Goal: Find specific page/section: Find specific page/section

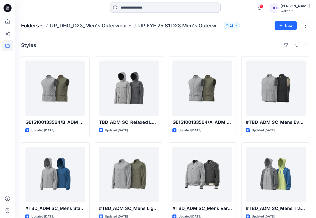
click at [33, 24] on p "Folders" at bounding box center [30, 25] width 18 height 7
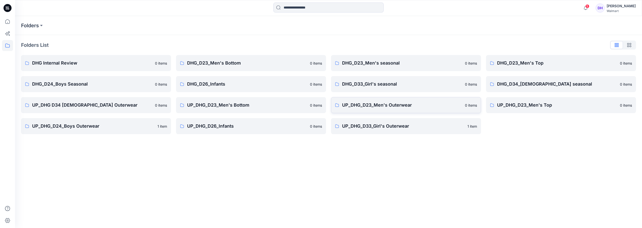
click at [319, 109] on link "UP_DHG_D23_Men's Outerwear 0 items" at bounding box center [406, 105] width 150 height 16
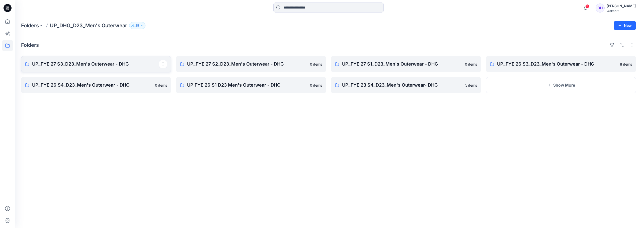
click at [116, 68] on link "UP_FYE 27 S3_D23_Men's Outerwear - DHG" at bounding box center [96, 64] width 150 height 16
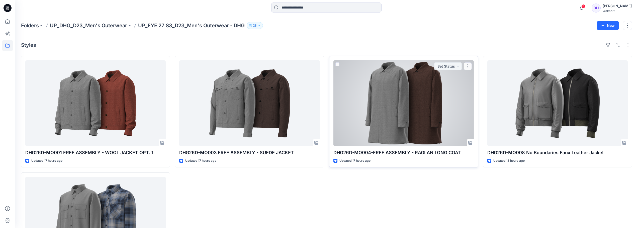
click at [319, 135] on div at bounding box center [404, 103] width 140 height 86
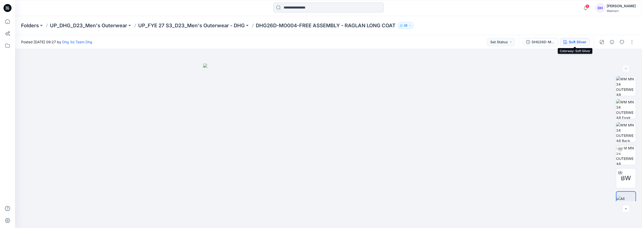
click at [319, 42] on div "Soft Silver" at bounding box center [578, 42] width 18 height 6
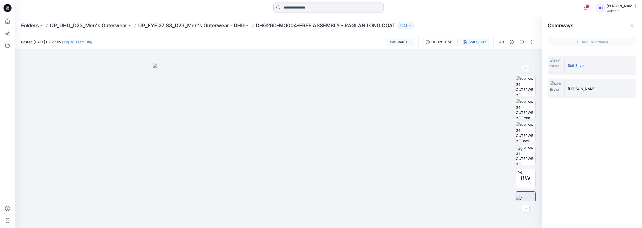
click at [319, 81] on li "[PERSON_NAME]" at bounding box center [592, 88] width 88 height 19
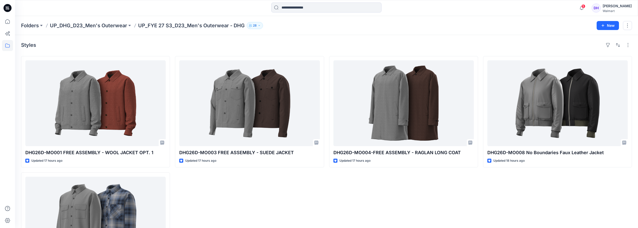
click at [230, 26] on p "UP_FYE 27 S3_D23_Men's Outerwear - DHG" at bounding box center [191, 25] width 107 height 7
click at [222, 25] on p "UP_FYE 27 S3_D23_Men's Outerwear - DHG" at bounding box center [191, 25] width 107 height 7
click at [229, 24] on p "UP_FYE 27 S3_D23_Men's Outerwear - DHG" at bounding box center [191, 25] width 107 height 7
click at [242, 25] on p "UP_FYE 27 S3_D23_Men's Outerwear - DHG" at bounding box center [191, 25] width 107 height 7
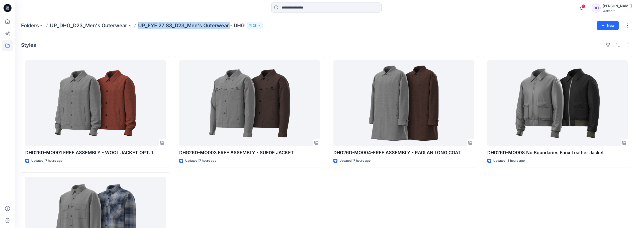
drag, startPoint x: 230, startPoint y: 27, endPoint x: 138, endPoint y: 24, distance: 91.8
click at [138, 24] on p "UP_FYE 27 S3_D23_Men's Outerwear - DHG" at bounding box center [191, 25] width 107 height 7
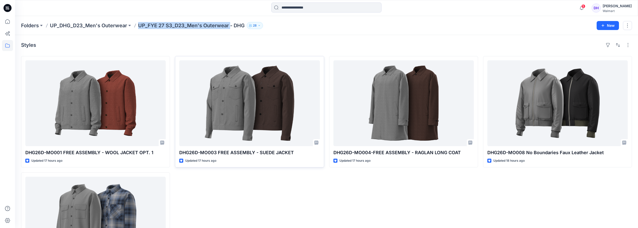
copy p "UP_FYE 27 S3_D23_Men's Outerwear"
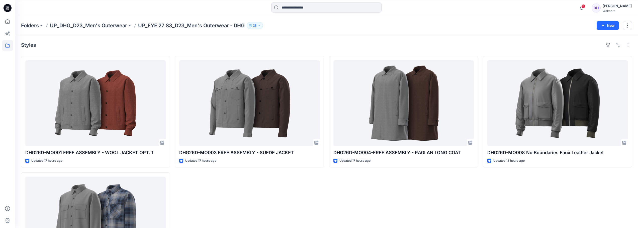
click at [262, 198] on div "DHG26D-MO003 FREE ASSEMBLY - SUEDE JACKET Updated 17 hours ago" at bounding box center [249, 170] width 149 height 228
click at [102, 25] on p "UP_DHG_D23_Men's Outerwear" at bounding box center [88, 25] width 77 height 7
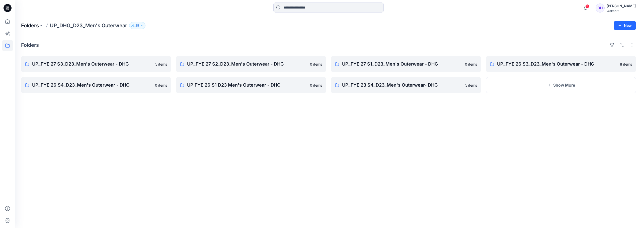
click at [33, 23] on p "Folders" at bounding box center [30, 25] width 18 height 7
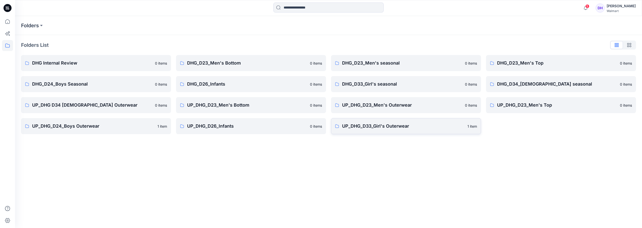
click at [319, 130] on p "UP_DHG_D33_Girl's Outerwear" at bounding box center [403, 126] width 122 height 7
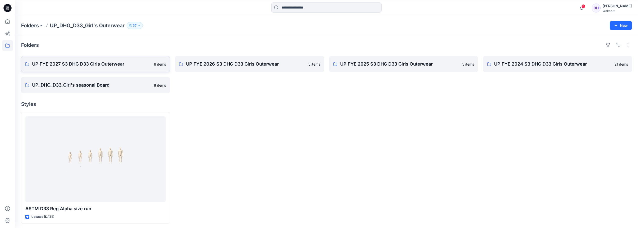
click at [87, 66] on p "UP FYE 2027 S3 DHG D33 Girls Outerwear" at bounding box center [91, 64] width 119 height 7
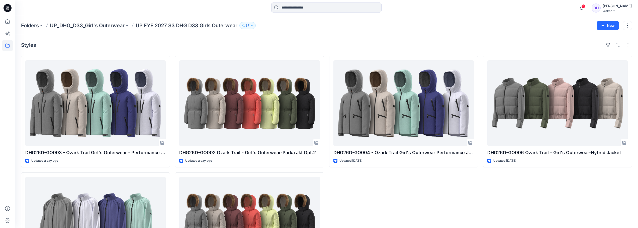
click at [100, 29] on div "Folders UP_DHG_D33_Girl's Outerwear UP FYE 2027 S3 DHG D33 Girls Outerwear 37 N…" at bounding box center [326, 25] width 623 height 19
click at [100, 25] on p "UP_DHG_D33_Girl's Outerwear" at bounding box center [87, 25] width 75 height 7
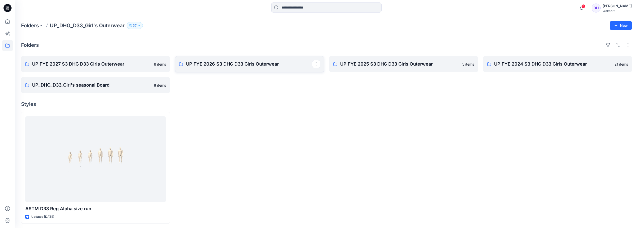
click at [239, 70] on link "UP FYE 2026 S3 DHG D33 Girls Outerwear" at bounding box center [249, 64] width 149 height 16
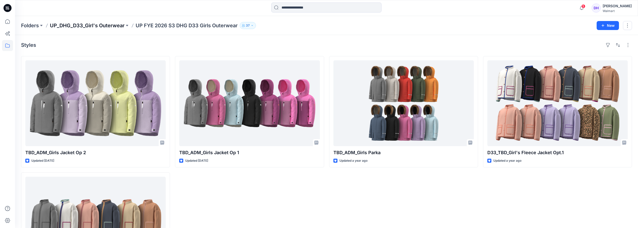
click at [105, 28] on p "UP_DHG_D33_Girl's Outerwear" at bounding box center [87, 25] width 75 height 7
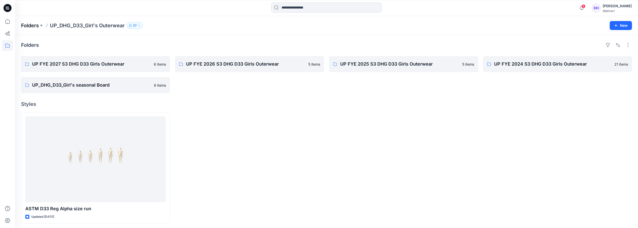
click at [36, 24] on p "Folders" at bounding box center [30, 25] width 18 height 7
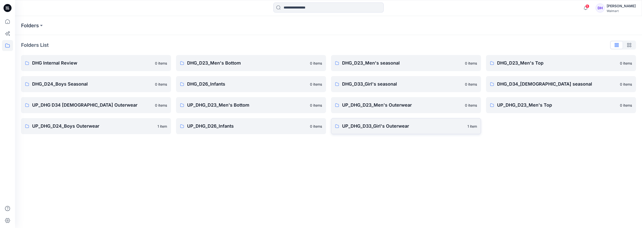
click at [319, 130] on link "UP_DHG_D33_Girl's Outerwear 1 item" at bounding box center [406, 126] width 150 height 16
click at [319, 111] on link "UP_DHG_D23_Men's Outerwear 0 items" at bounding box center [406, 105] width 150 height 16
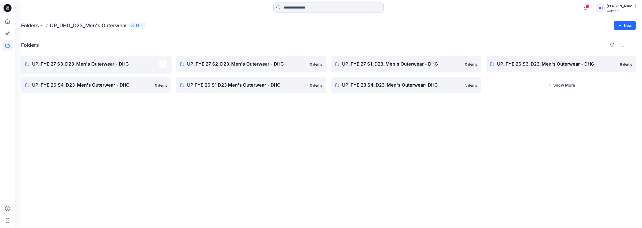
click at [71, 65] on p "UP_FYE 27 S3_D23_Men's Outerwear - DHG" at bounding box center [95, 64] width 127 height 7
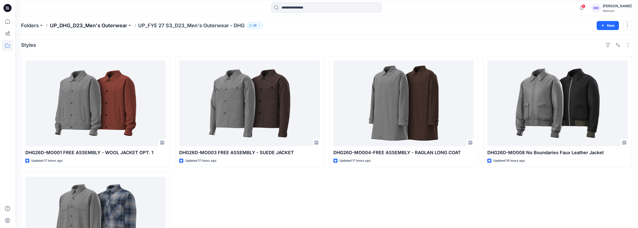
click at [117, 28] on p "UP_DHG_D23_Men's Outerwear" at bounding box center [88, 25] width 77 height 7
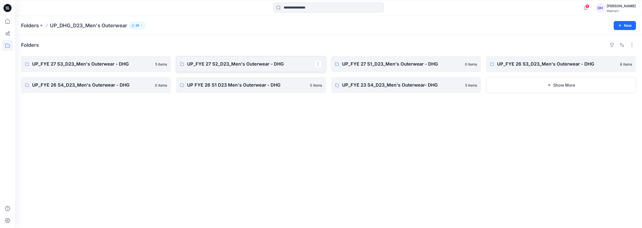
click at [245, 64] on p "UP_FYE 27 S2_D23_Men's Outerwear - DHG" at bounding box center [250, 64] width 127 height 7
click at [319, 64] on p "UP_FYE 27 S1_D23_Men's Outerwear - DHG" at bounding box center [405, 64] width 127 height 7
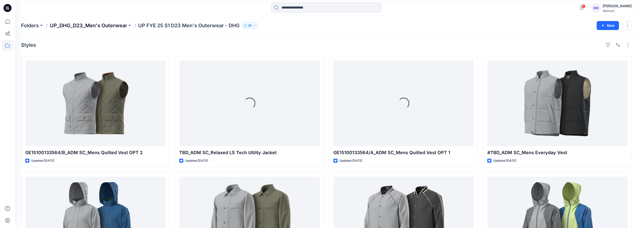
click at [85, 27] on p "UP_DHG_D23_Men's Outerwear" at bounding box center [88, 25] width 77 height 7
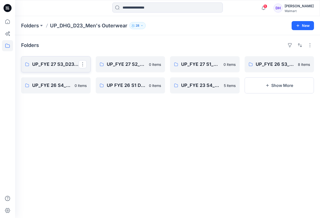
click at [60, 66] on p "UP_FYE 27 S3_D23_Men's Outerwear - DHG" at bounding box center [55, 64] width 46 height 7
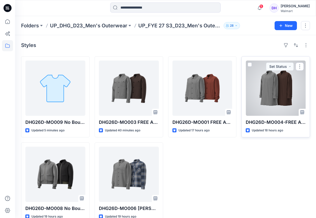
click at [289, 94] on div at bounding box center [276, 87] width 60 height 55
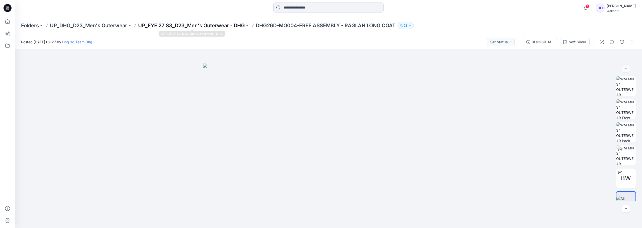
click at [234, 25] on p "UP_FYE 27 S3_D23_Men's Outerwear - DHG" at bounding box center [191, 25] width 107 height 7
